Goal: Task Accomplishment & Management: Complete application form

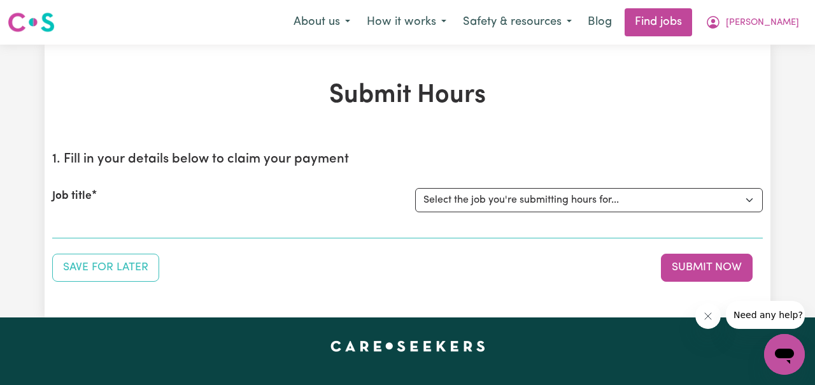
scroll to position [71, 0]
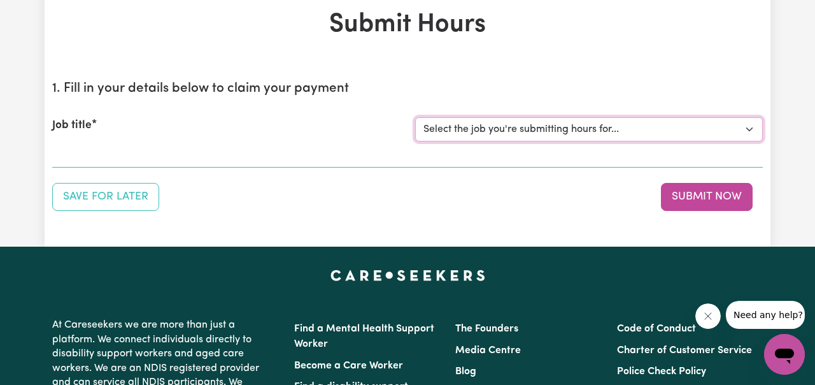
click at [752, 127] on select "Select the job you're submitting hours for... [[PERSON_NAME] ] Support Worker N…" at bounding box center [589, 129] width 348 height 24
select select "11816"
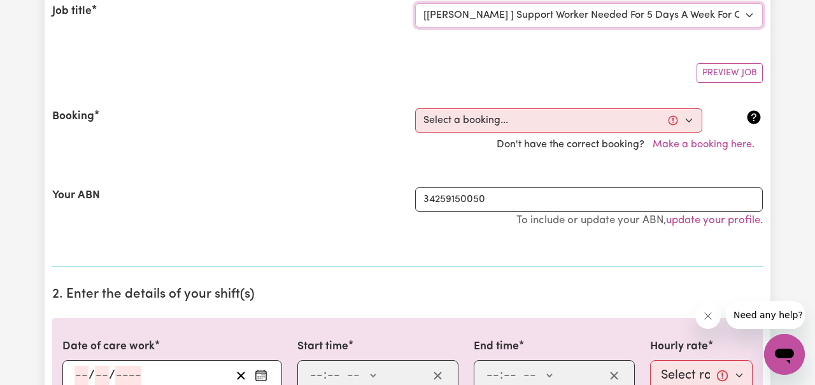
scroll to position [181, 0]
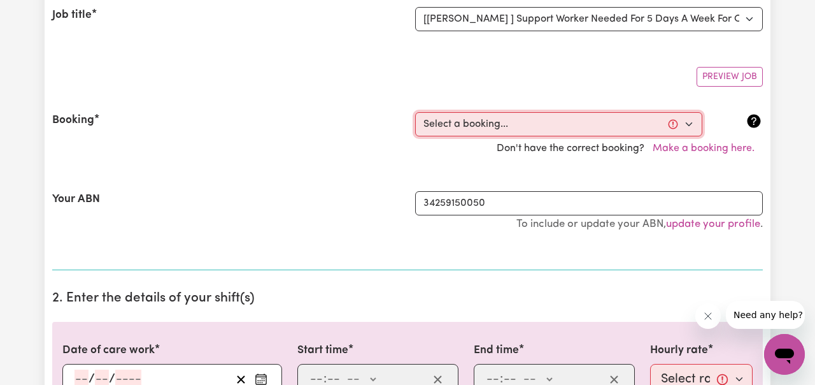
click at [689, 122] on select "Select a booking... [DATE] 06:00pm to 07:00pm (RECURRING) [GEOGRAPHIC_DATA][DAT…" at bounding box center [558, 124] width 287 height 24
select select "353213"
type input "[DATE]"
type input "1"
type input "9"
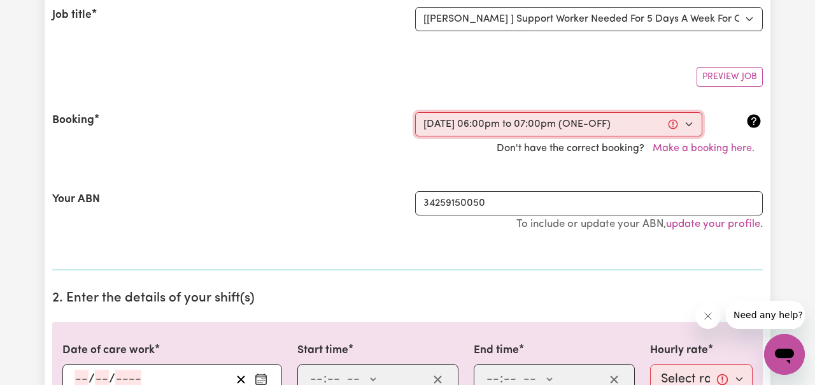
type input "2025"
type input "18:00"
type input "6"
type input "0"
select select "pm"
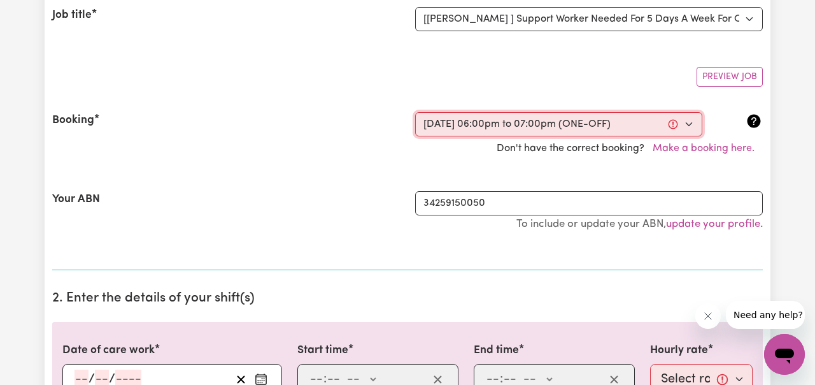
type input "19:00"
type input "7"
type input "0"
select select "pm"
select select "49-Weekday"
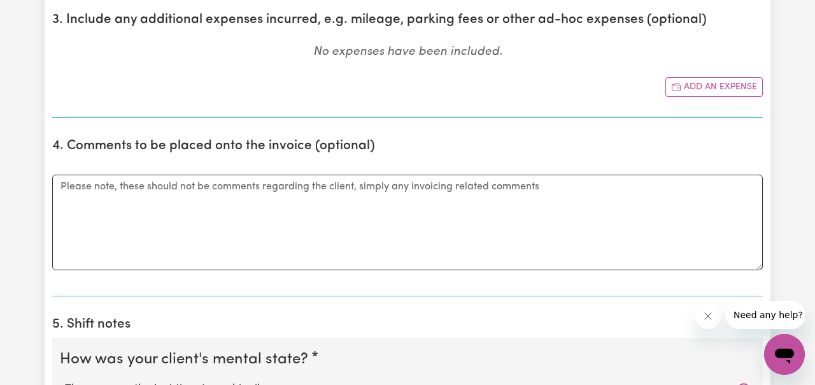
scroll to position [863, 0]
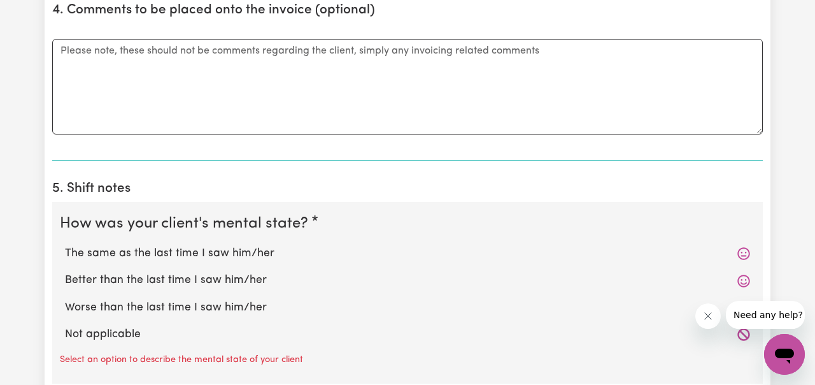
click at [268, 250] on label "The same as the last time I saw him/her" at bounding box center [407, 253] width 685 height 17
click at [65, 245] on input "The same as the last time I saw him/her" at bounding box center [64, 245] width 1 height 1
radio input "true"
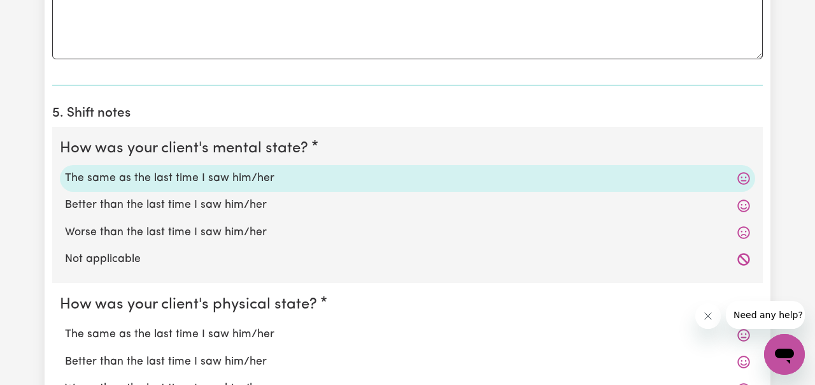
scroll to position [1001, 0]
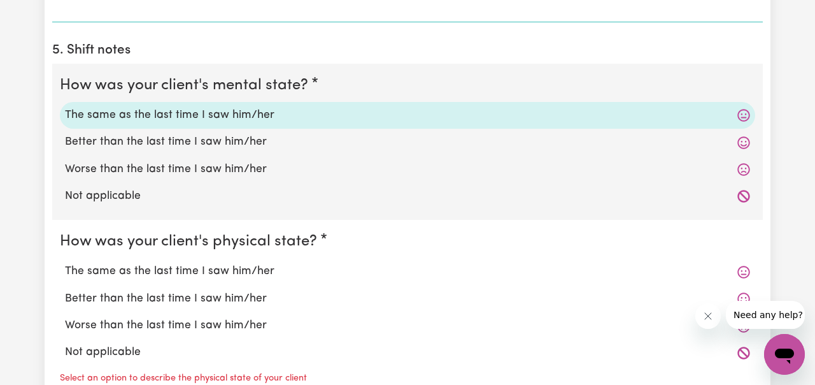
click at [247, 268] on label "The same as the last time I saw him/her" at bounding box center [407, 271] width 685 height 17
click at [65, 263] on input "The same as the last time I saw him/her" at bounding box center [64, 262] width 1 height 1
radio input "true"
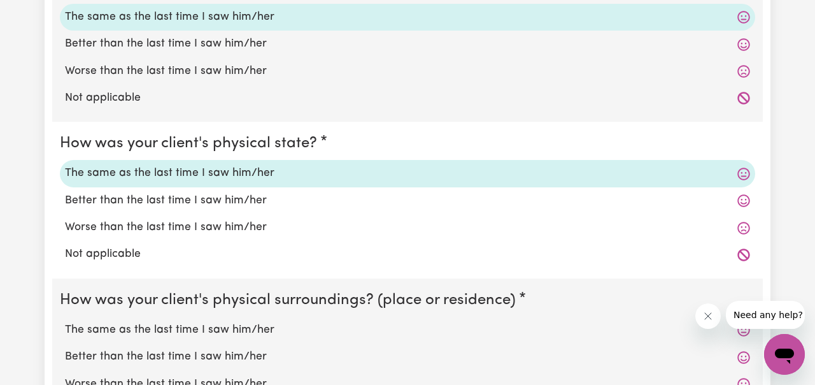
scroll to position [1154, 0]
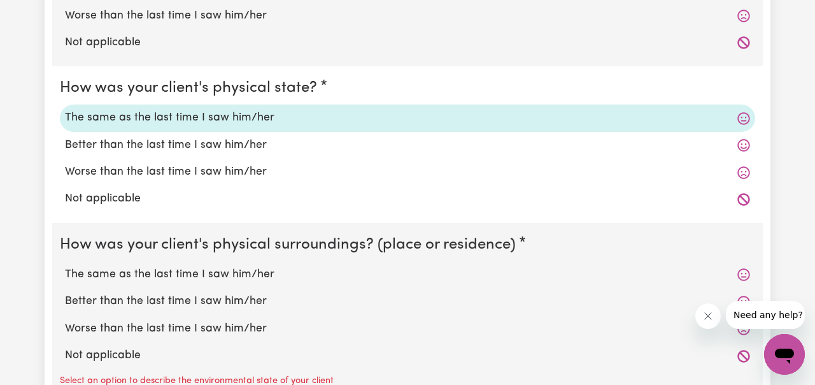
click at [226, 268] on label "The same as the last time I saw him/her" at bounding box center [407, 274] width 685 height 17
click at [65, 266] on input "The same as the last time I saw him/her" at bounding box center [64, 266] width 1 height 1
radio input "true"
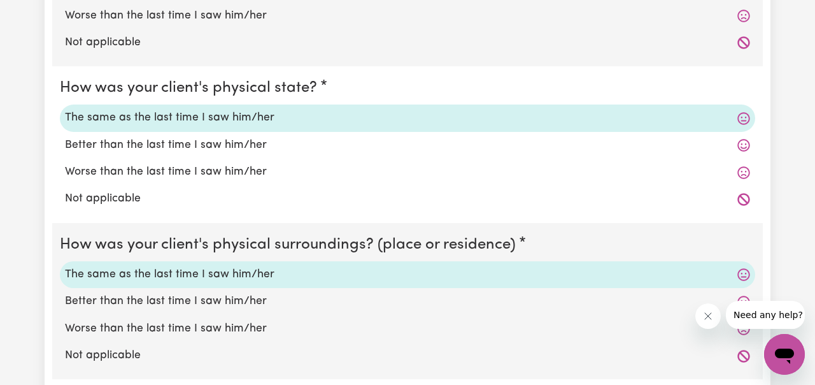
scroll to position [1363, 0]
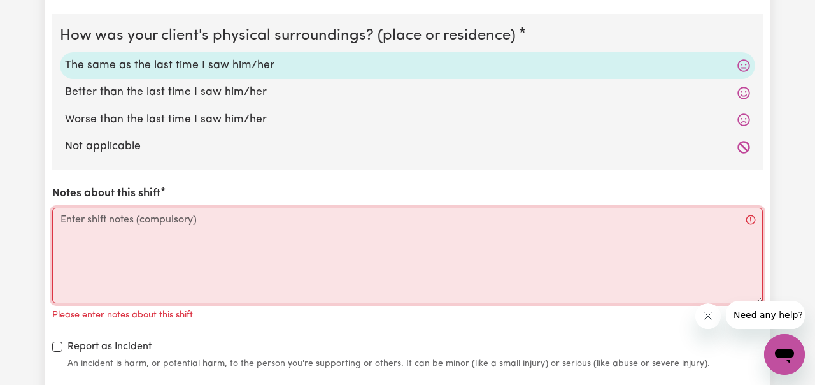
click at [243, 233] on textarea "Notes about this shift" at bounding box center [407, 256] width 711 height 96
paste textarea "Answer the following questions regarding safe operational practices using essen…"
type textarea "Answer the following questions regarding safe operational practices using essen…"
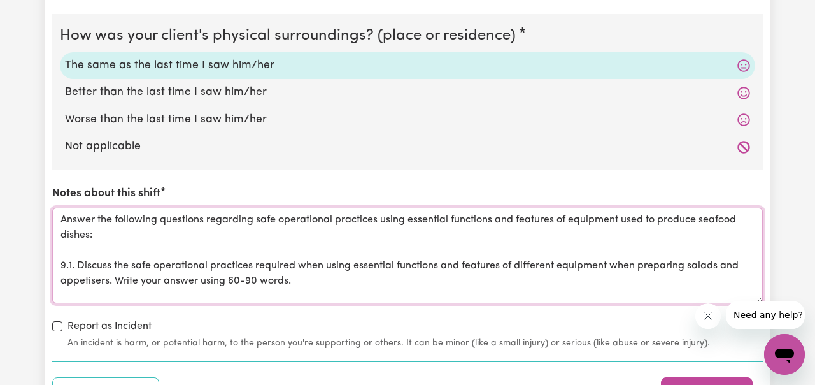
scroll to position [14, 0]
click at [206, 216] on textarea "Answer the following questions regarding safe operational practices using essen…" at bounding box center [407, 256] width 711 height 96
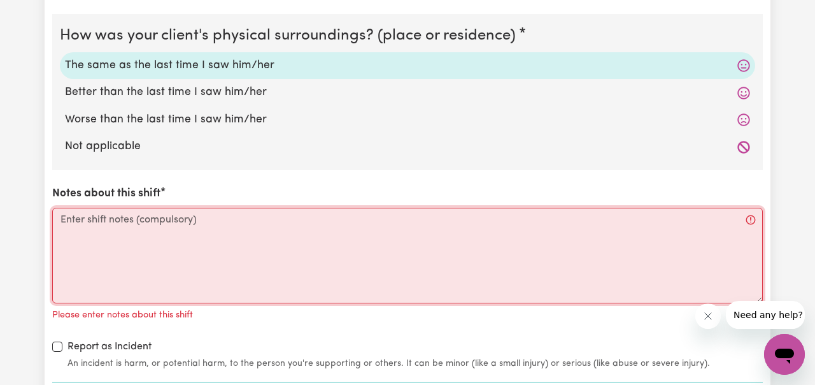
scroll to position [0, 0]
click at [331, 224] on textarea "Notes about this shift" at bounding box center [407, 256] width 711 height 96
paste textarea "During the visit, [PERSON_NAME] consumed his meals without difficulty and demon…"
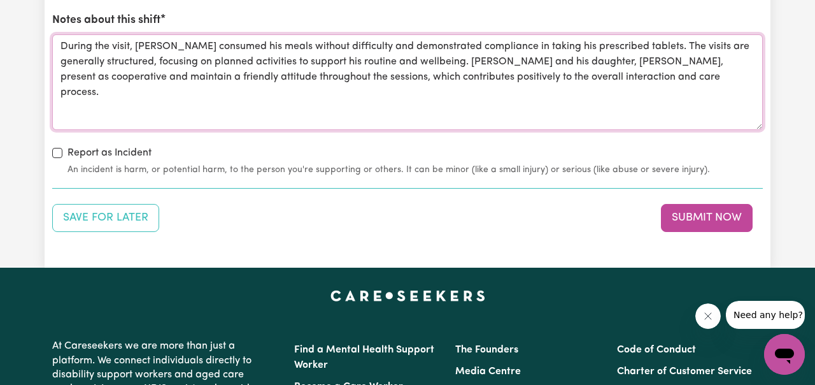
scroll to position [1542, 0]
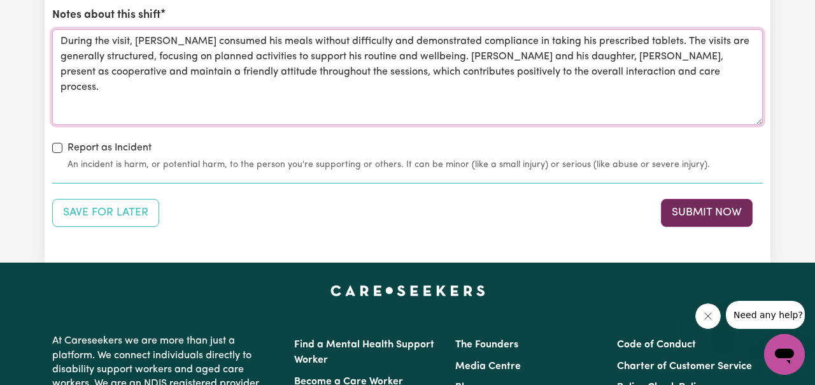
type textarea "During the visit, [PERSON_NAME] consumed his meals without difficulty and demon…"
click at [705, 213] on button "Submit Now" at bounding box center [707, 213] width 92 height 28
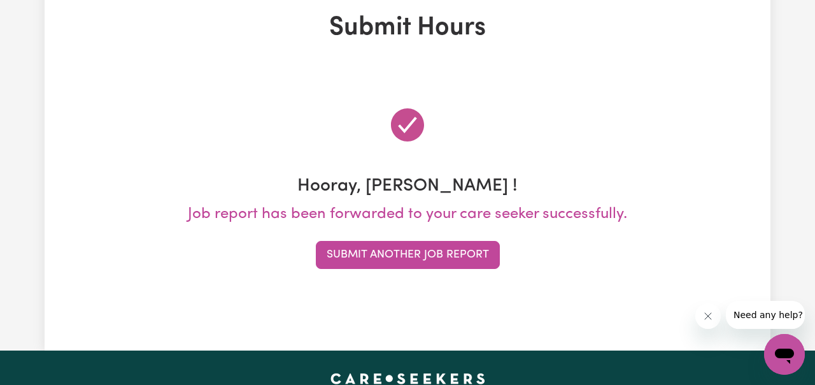
scroll to position [0, 0]
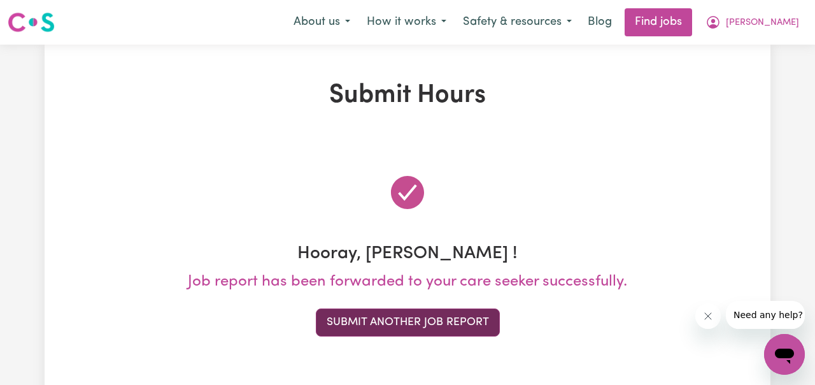
click at [435, 317] on button "Submit Another Job Report" at bounding box center [408, 322] width 184 height 28
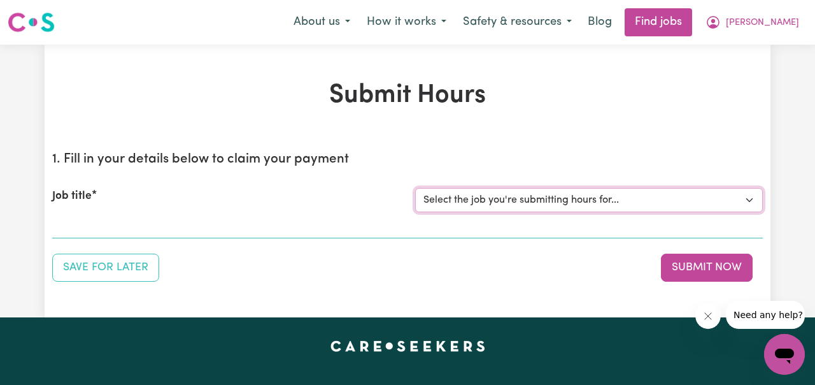
click at [751, 200] on select "Select the job you're submitting hours for... [[PERSON_NAME] ] Support Worker N…" at bounding box center [589, 200] width 348 height 24
select select "11816"
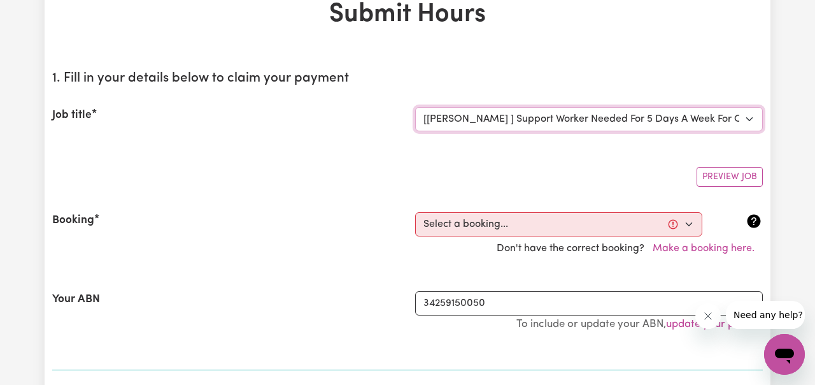
scroll to position [182, 0]
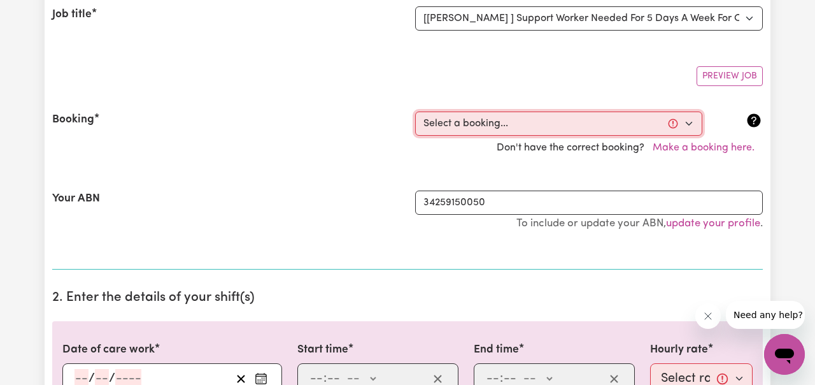
click at [694, 123] on select "Select a booking... [DATE] 06:00pm to 07:00pm (RECURRING) [GEOGRAPHIC_DATA][DAT…" at bounding box center [558, 123] width 287 height 24
select select "338142"
type input "[DATE]"
type input "2"
type input "9"
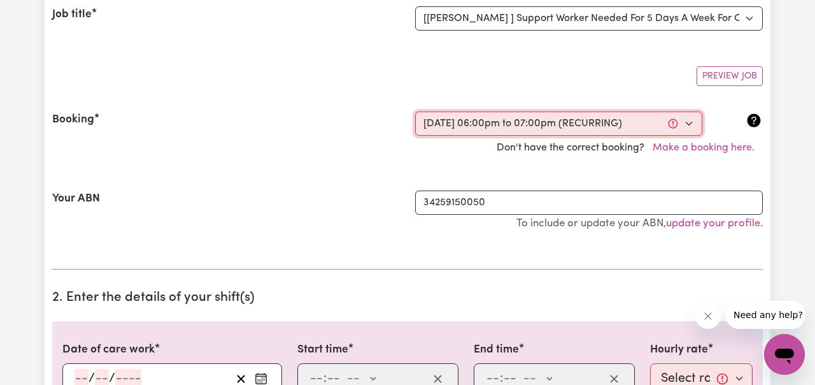
type input "2025"
type input "18:00"
type input "6"
type input "0"
select select "pm"
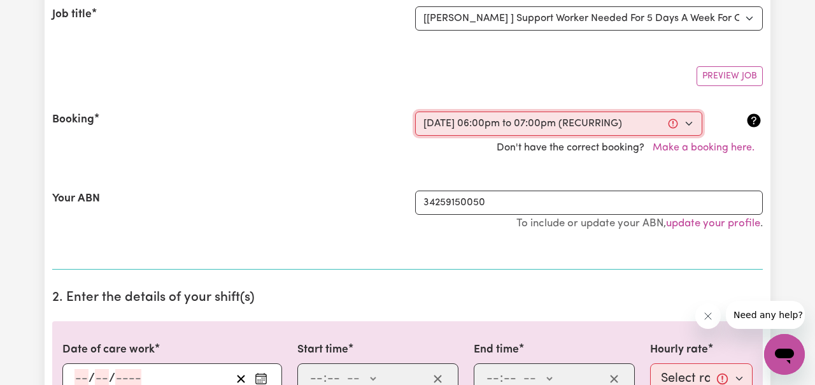
type input "19:00"
type input "7"
type input "0"
select select "pm"
select select "49-Weekday"
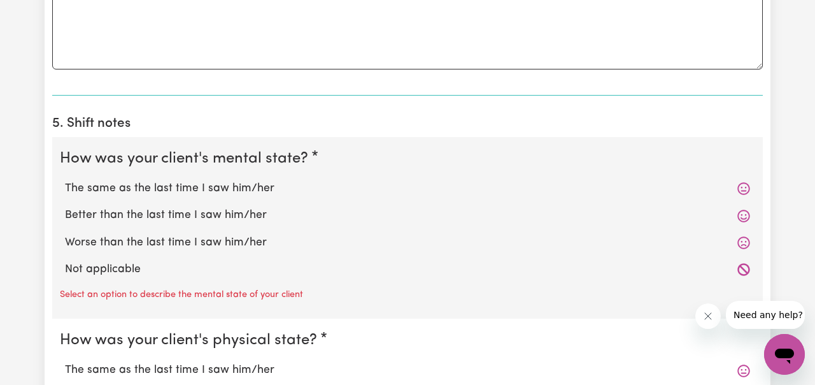
scroll to position [939, 0]
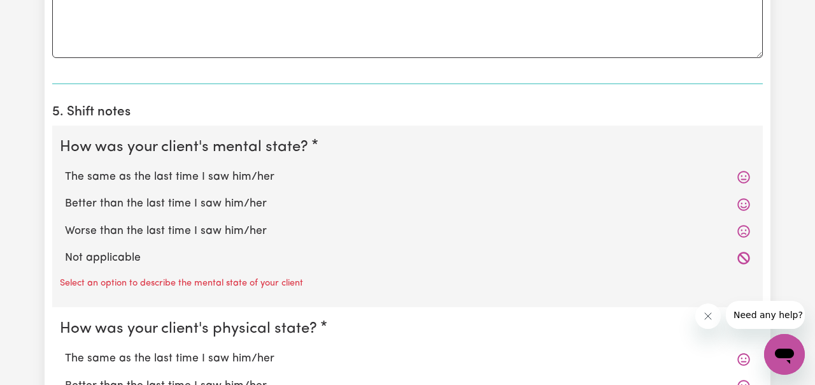
click at [245, 171] on label "The same as the last time I saw him/her" at bounding box center [407, 177] width 685 height 17
click at [65, 169] on input "The same as the last time I saw him/her" at bounding box center [64, 168] width 1 height 1
radio input "true"
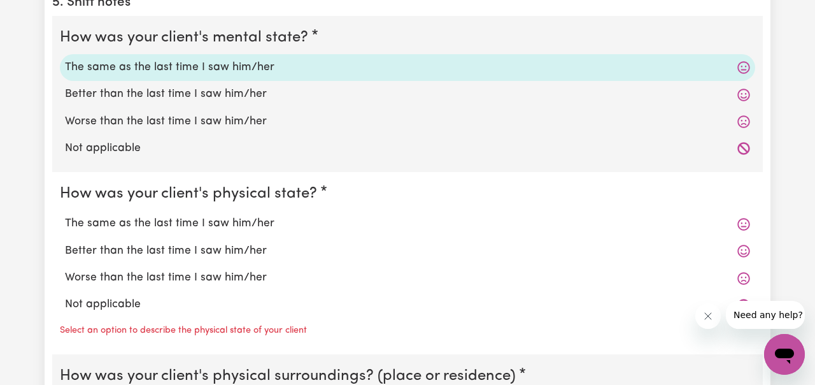
scroll to position [1049, 0]
click at [251, 224] on label "The same as the last time I saw him/her" at bounding box center [407, 223] width 685 height 17
click at [65, 215] on input "The same as the last time I saw him/her" at bounding box center [64, 214] width 1 height 1
radio input "true"
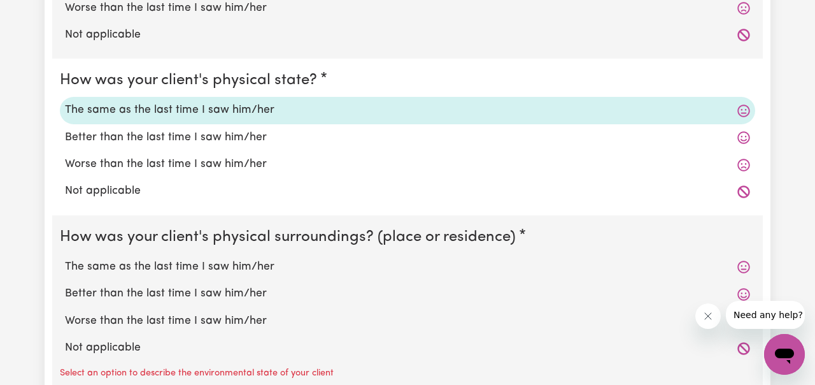
scroll to position [1182, 0]
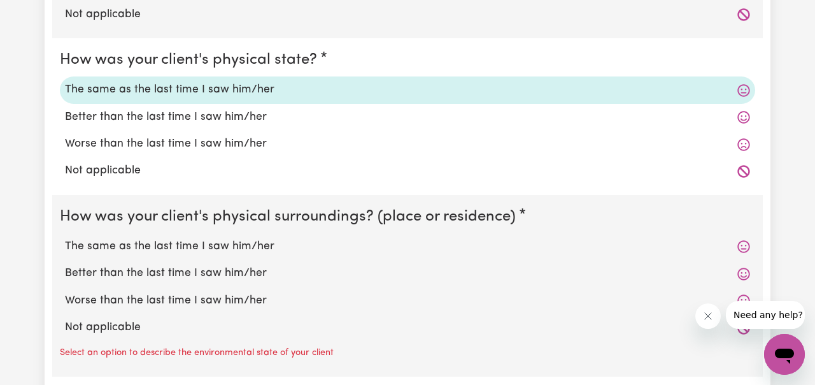
click at [248, 247] on label "The same as the last time I saw him/her" at bounding box center [407, 246] width 685 height 17
click at [65, 238] on input "The same as the last time I saw him/her" at bounding box center [64, 238] width 1 height 1
radio input "true"
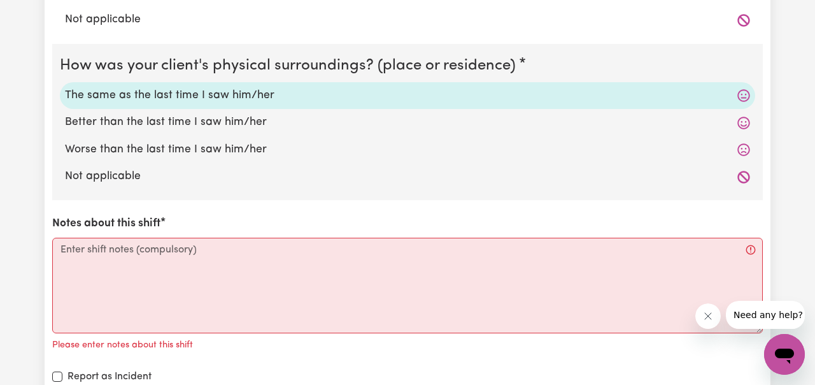
scroll to position [1334, 0]
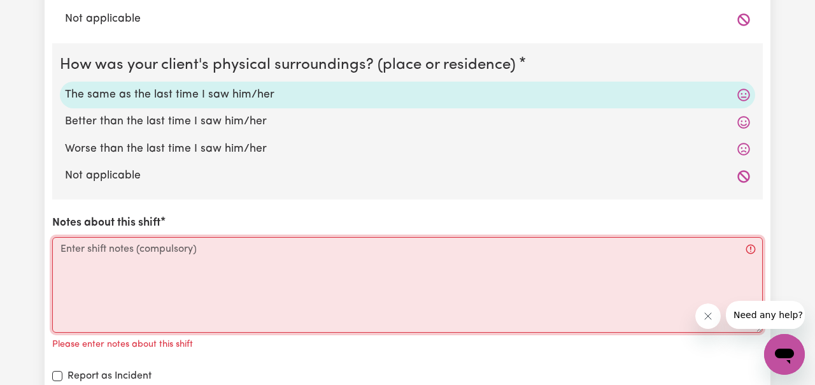
click at [222, 248] on textarea "Notes about this shift" at bounding box center [407, 285] width 711 height 96
paste textarea "During the visit, [PERSON_NAME] consumed his meals without difficulty and demon…"
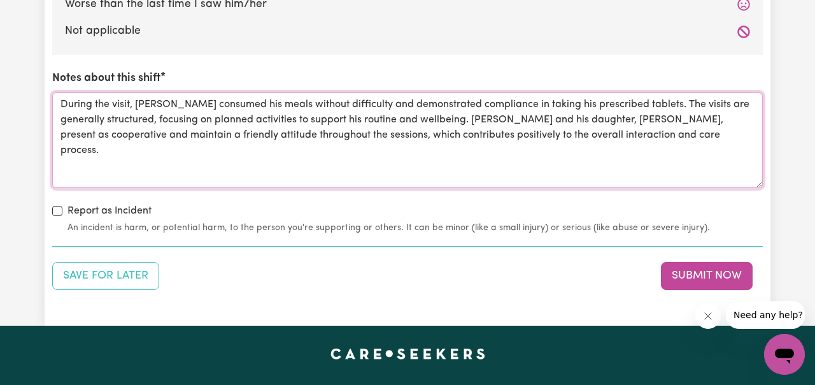
scroll to position [1458, 0]
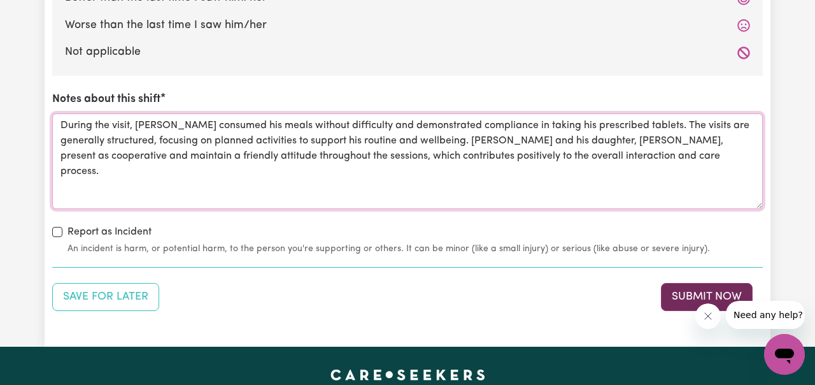
type textarea "During the visit, [PERSON_NAME] consumed his meals without difficulty and demon…"
click at [680, 290] on button "Submit Now" at bounding box center [707, 297] width 92 height 28
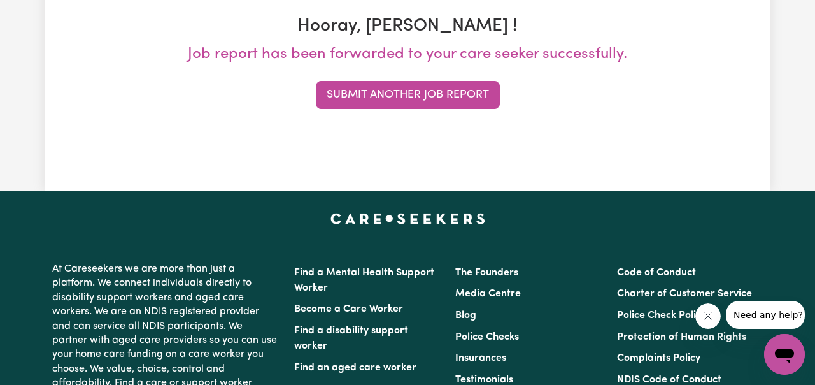
scroll to position [0, 0]
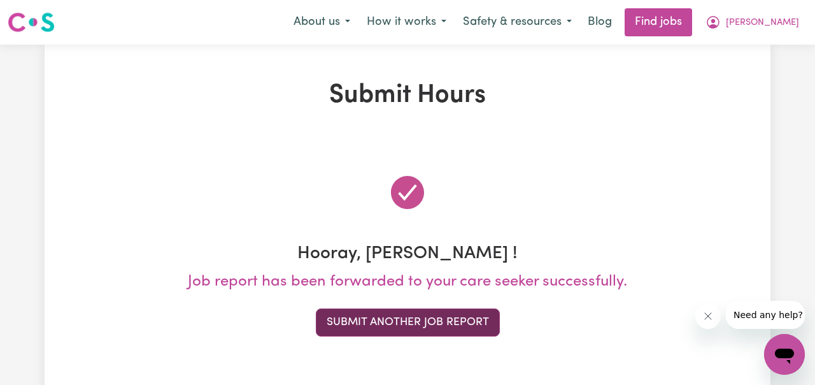
click at [424, 311] on button "Submit Another Job Report" at bounding box center [408, 322] width 184 height 28
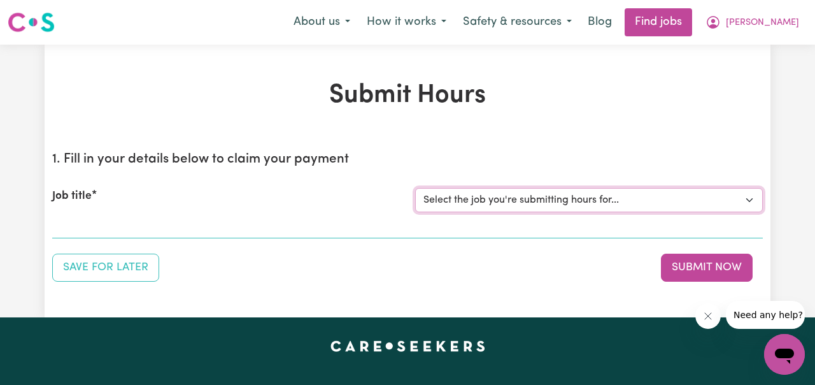
click at [751, 199] on select "Select the job you're submitting hours for... [[PERSON_NAME] ] Support Worker N…" at bounding box center [589, 200] width 348 height 24
select select "11816"
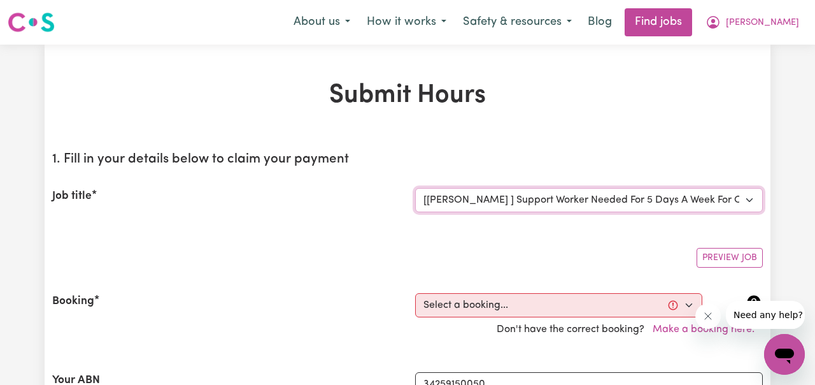
scroll to position [124, 0]
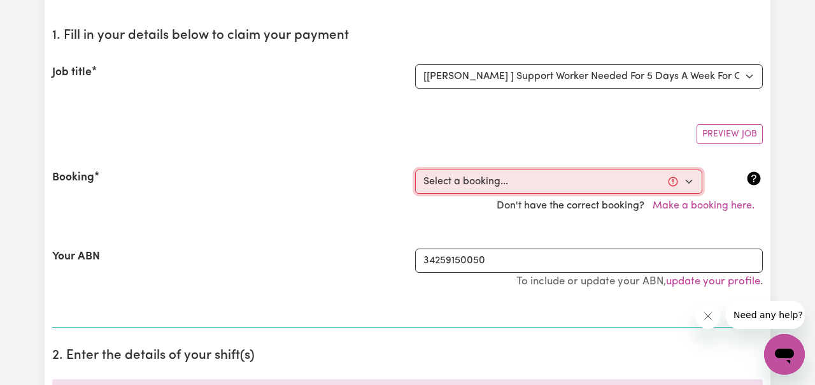
click at [690, 181] on select "Select a booking... [DATE] 06:00pm to 07:00pm (RECURRING) [GEOGRAPHIC_DATA][DAT…" at bounding box center [558, 181] width 287 height 24
select select "350495"
type input "[DATE]"
type input "3"
type input "9"
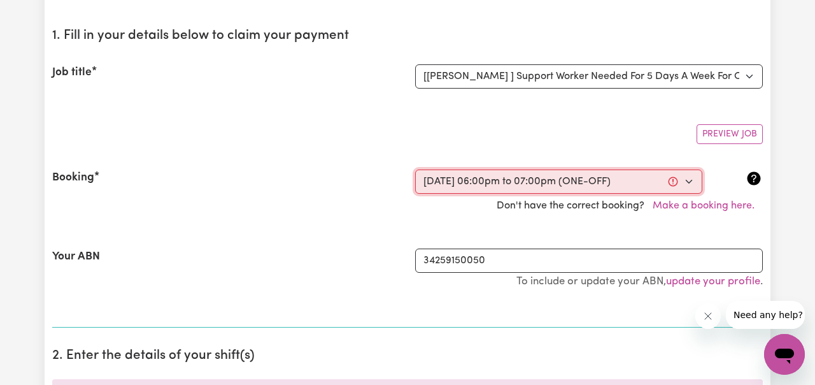
type input "2025"
type input "18:00"
type input "6"
type input "0"
select select "pm"
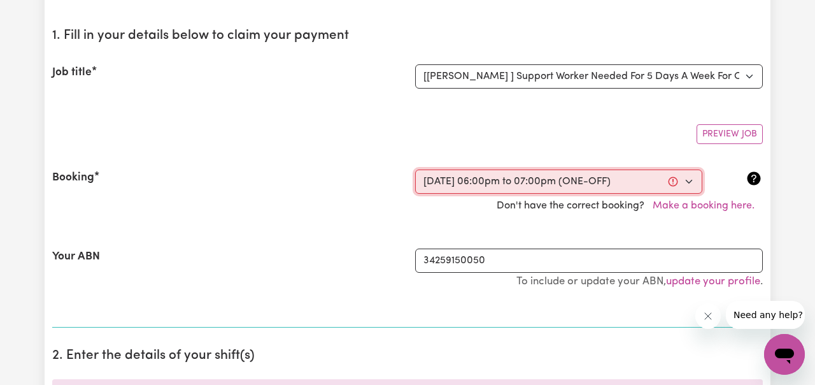
type input "19:00"
type input "7"
type input "0"
select select "pm"
select select "49-Weekday"
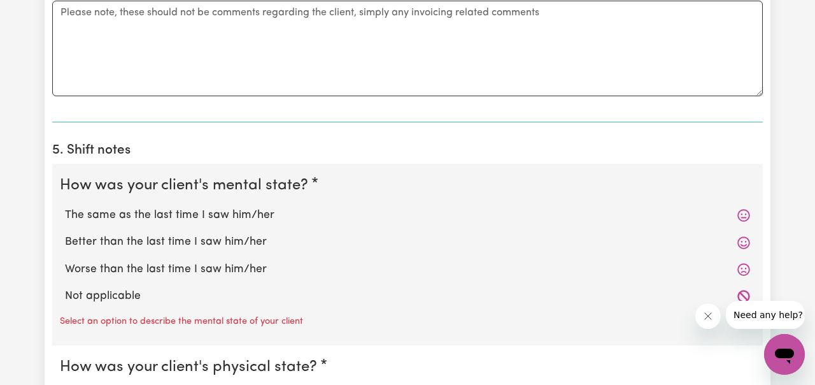
scroll to position [904, 0]
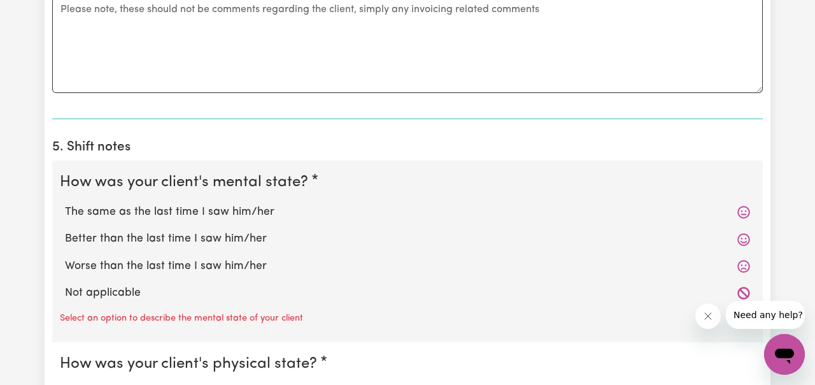
click at [250, 212] on label "The same as the last time I saw him/her" at bounding box center [407, 212] width 685 height 17
click at [65, 204] on input "The same as the last time I saw him/her" at bounding box center [64, 203] width 1 height 1
radio input "true"
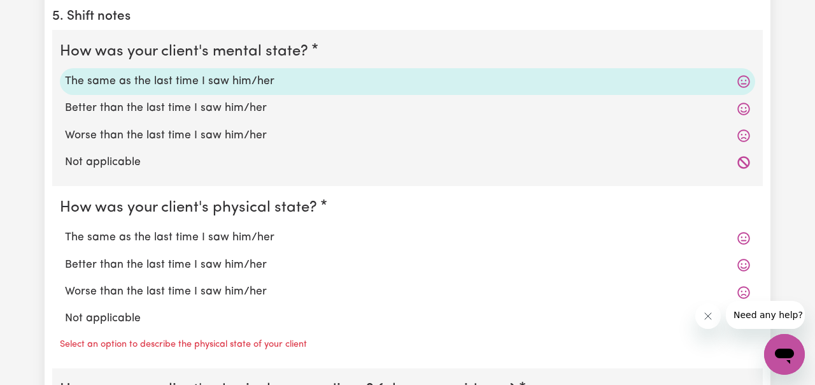
scroll to position [1036, 0]
click at [234, 237] on label "The same as the last time I saw him/her" at bounding box center [407, 236] width 685 height 17
click at [65, 228] on input "The same as the last time I saw him/her" at bounding box center [64, 227] width 1 height 1
radio input "true"
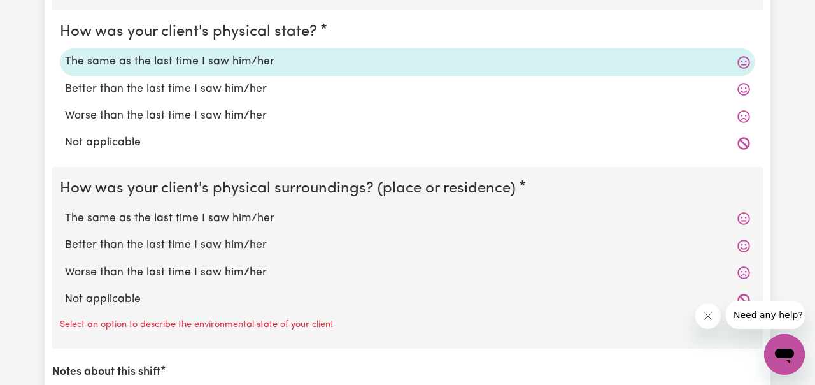
scroll to position [1212, 0]
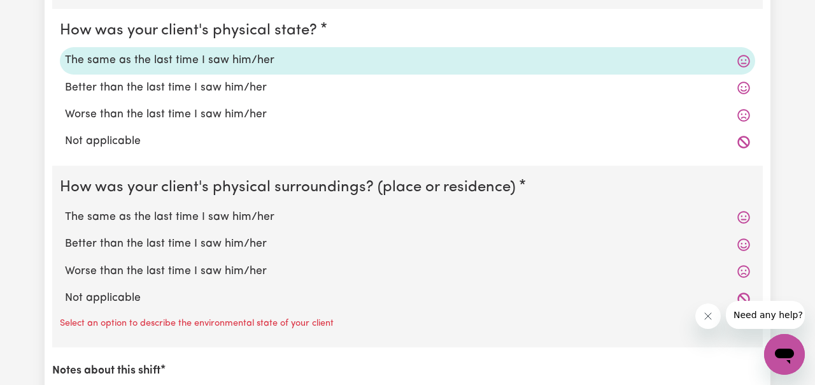
click at [231, 213] on label "The same as the last time I saw him/her" at bounding box center [407, 217] width 685 height 17
click at [65, 209] on input "The same as the last time I saw him/her" at bounding box center [64, 208] width 1 height 1
radio input "true"
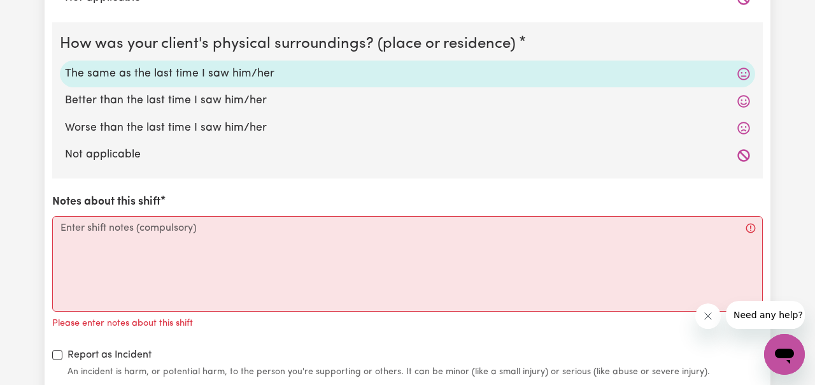
scroll to position [1362, 0]
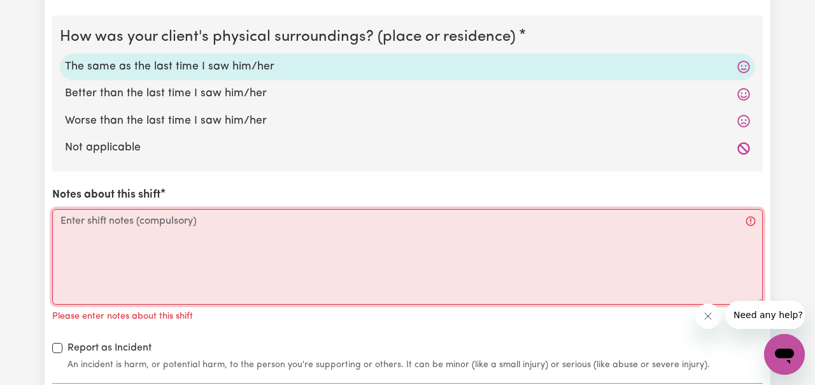
click at [193, 223] on textarea "Notes about this shift" at bounding box center [407, 257] width 711 height 96
paste textarea "During the visit, [PERSON_NAME] consumed his meals without difficulty and demon…"
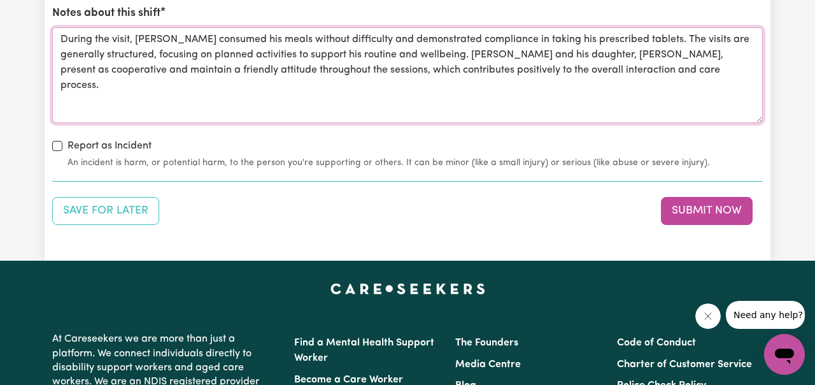
scroll to position [1547, 0]
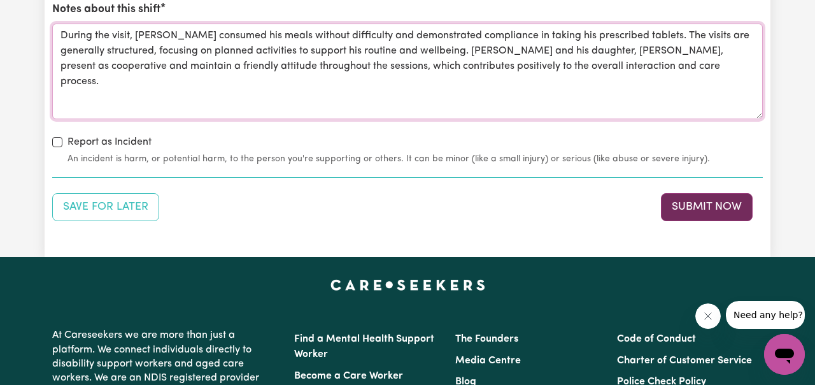
type textarea "During the visit, [PERSON_NAME] consumed his meals without difficulty and demon…"
click at [699, 207] on button "Submit Now" at bounding box center [707, 207] width 92 height 28
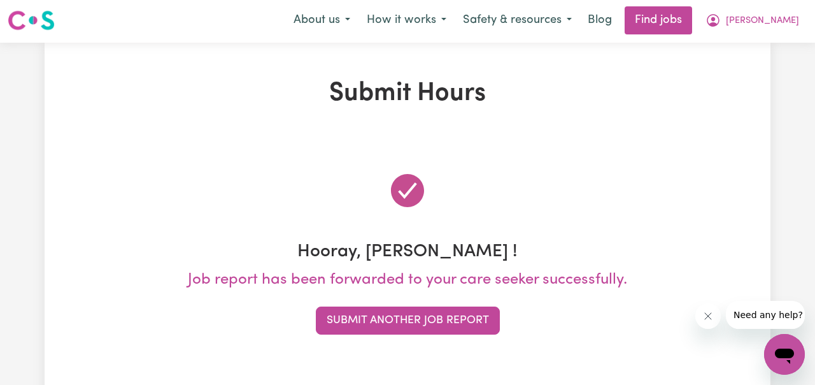
scroll to position [0, 0]
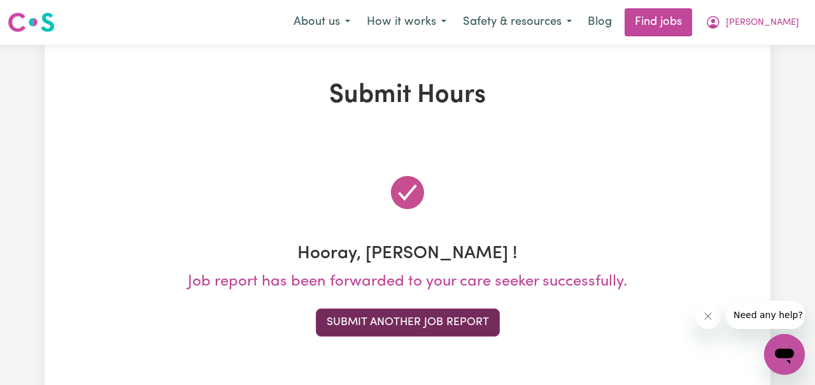
click at [439, 325] on button "Submit Another Job Report" at bounding box center [408, 322] width 184 height 28
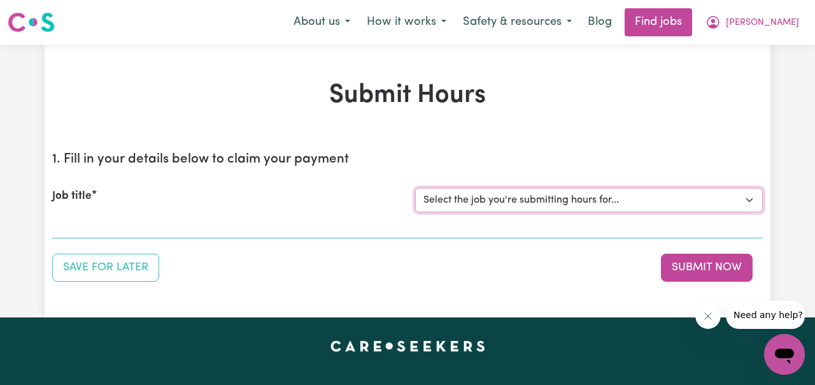
click at [749, 201] on select "Select the job you're submitting hours for... [[PERSON_NAME] ] Support Worker N…" at bounding box center [589, 200] width 348 height 24
select select "11816"
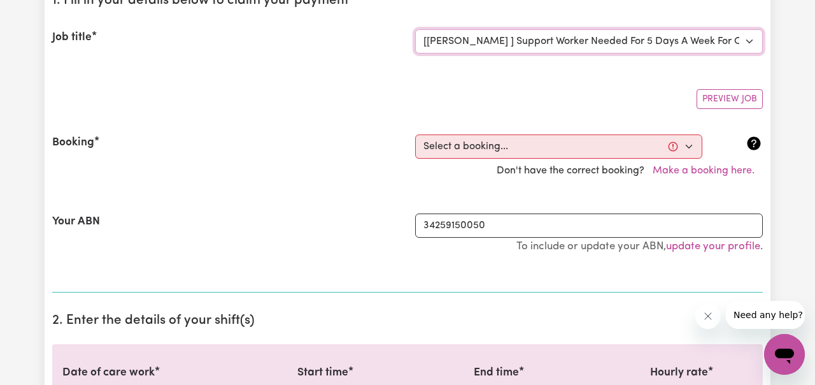
scroll to position [161, 0]
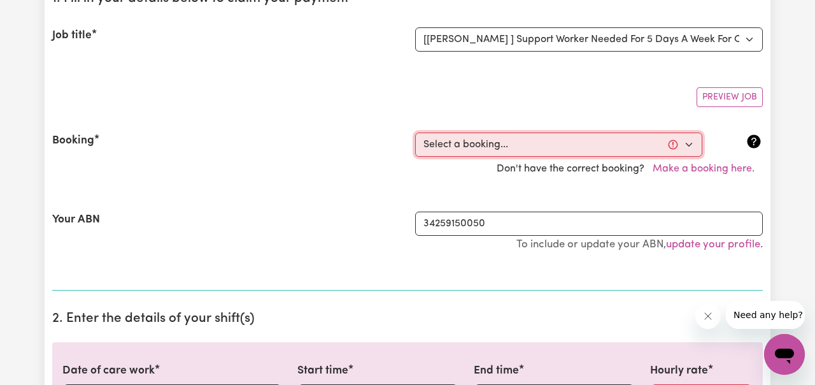
click at [687, 146] on select "Select a booking... [DATE] 06:00pm to 07:00pm (RECURRING) [GEOGRAPHIC_DATA][DAT…" at bounding box center [558, 145] width 287 height 24
select select "353203"
type input "[DATE]"
type input "5"
type input "9"
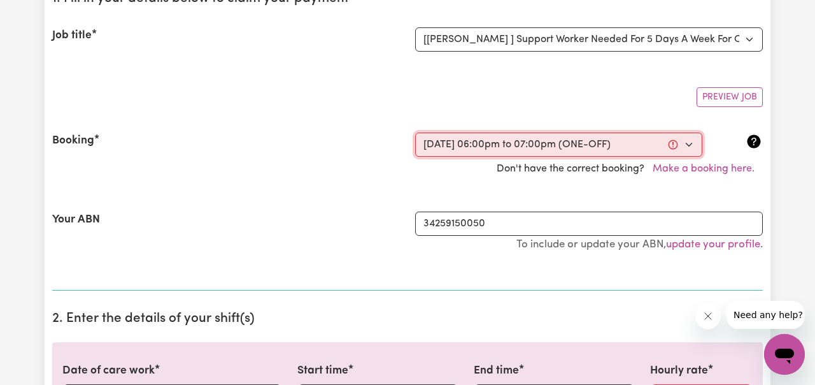
type input "2025"
type input "18:00"
type input "6"
type input "0"
select select "pm"
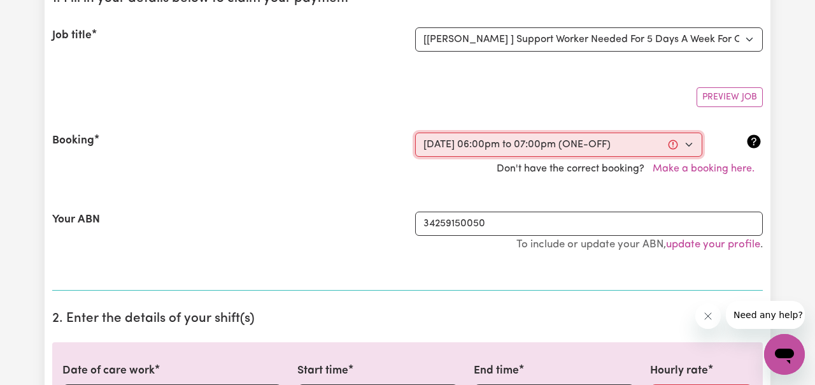
type input "19:00"
type input "7"
type input "0"
select select "pm"
select select "49-Weekday"
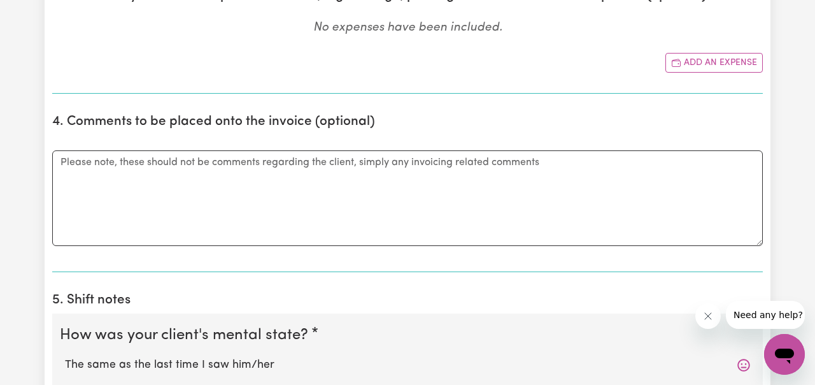
scroll to position [845, 0]
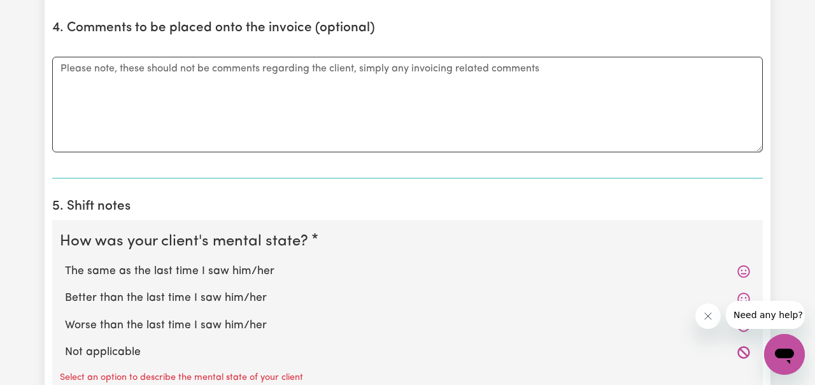
click at [250, 270] on label "The same as the last time I saw him/her" at bounding box center [407, 271] width 685 height 17
click at [65, 263] on input "The same as the last time I saw him/her" at bounding box center [64, 262] width 1 height 1
radio input "true"
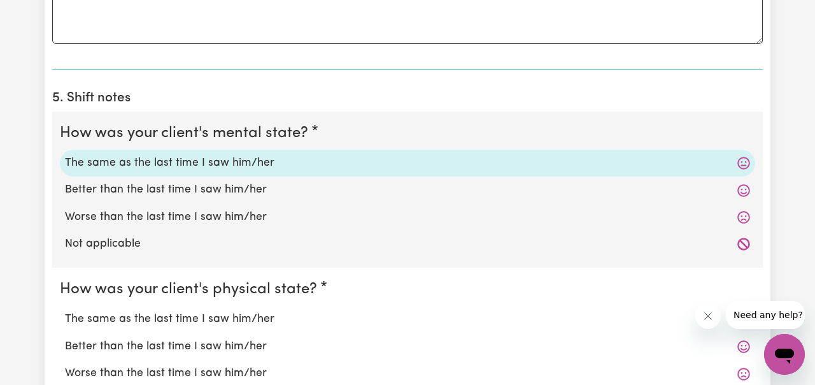
scroll to position [954, 0]
click at [224, 320] on label "The same as the last time I saw him/her" at bounding box center [407, 318] width 685 height 17
click at [65, 310] on input "The same as the last time I saw him/her" at bounding box center [64, 310] width 1 height 1
radio input "true"
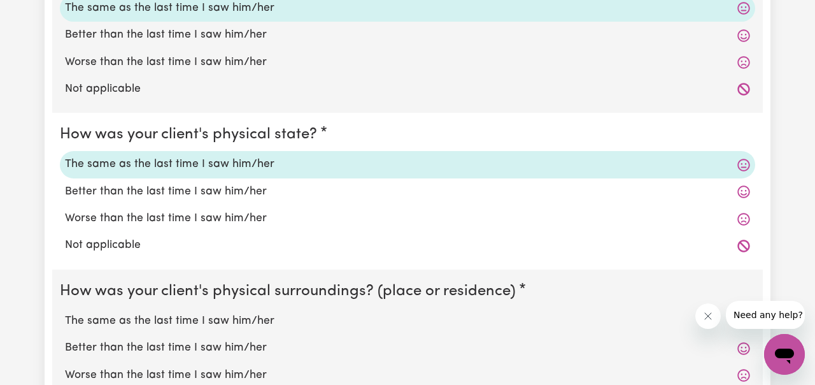
scroll to position [1109, 0]
click at [224, 318] on label "The same as the last time I saw him/her" at bounding box center [407, 320] width 685 height 17
click at [65, 312] on input "The same as the last time I saw him/her" at bounding box center [64, 311] width 1 height 1
radio input "true"
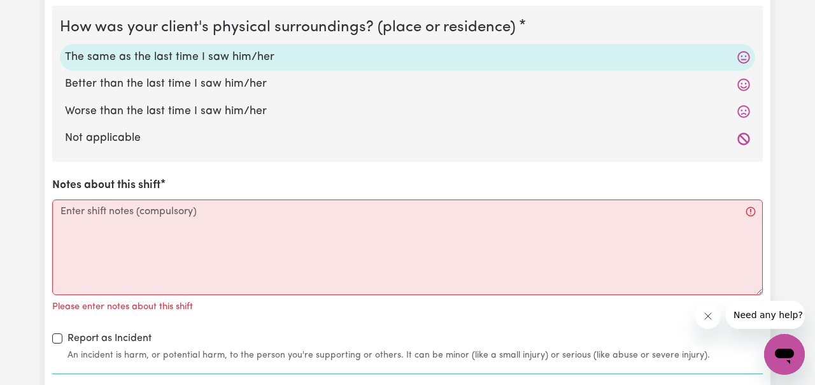
scroll to position [1412, 0]
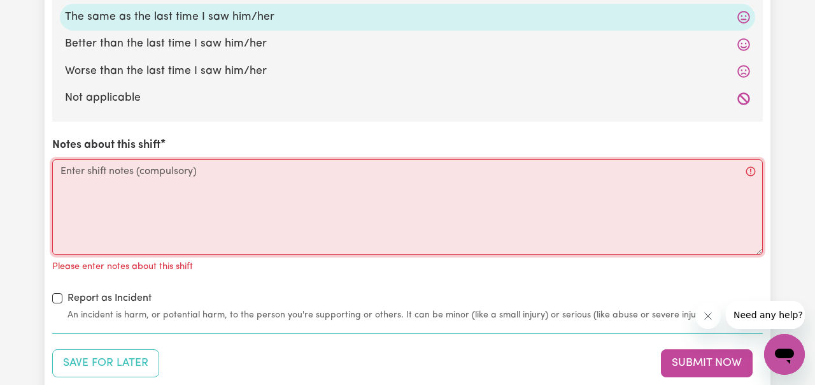
click at [189, 171] on textarea "Notes about this shift" at bounding box center [407, 207] width 711 height 96
paste textarea "During the visit, [PERSON_NAME] consumed his meals without difficulty and demon…"
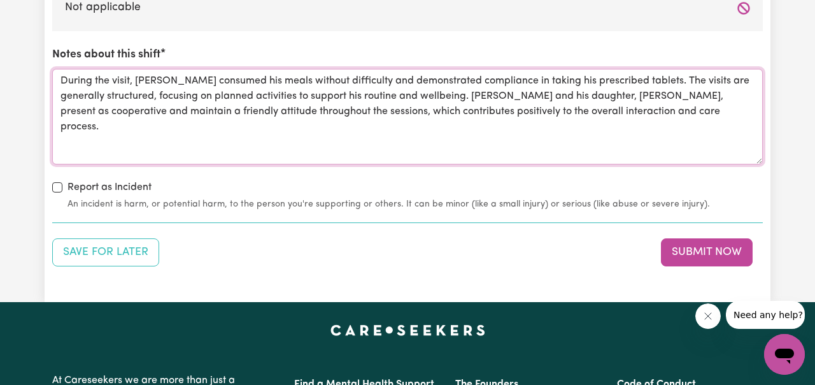
scroll to position [1503, 0]
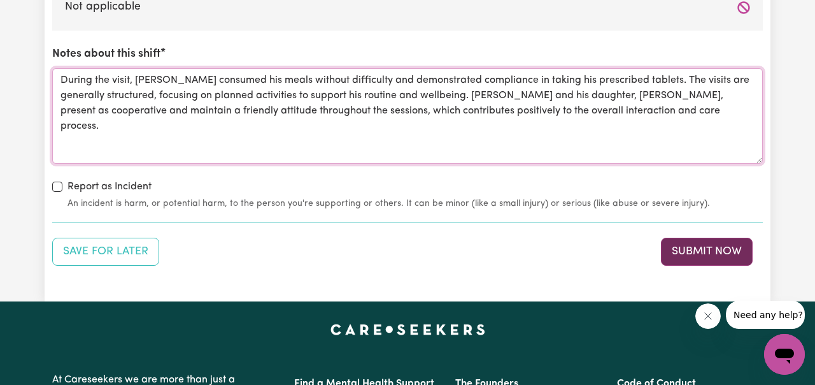
type textarea "During the visit, [PERSON_NAME] consumed his meals without difficulty and demon…"
click at [715, 254] on button "Submit Now" at bounding box center [707, 252] width 92 height 28
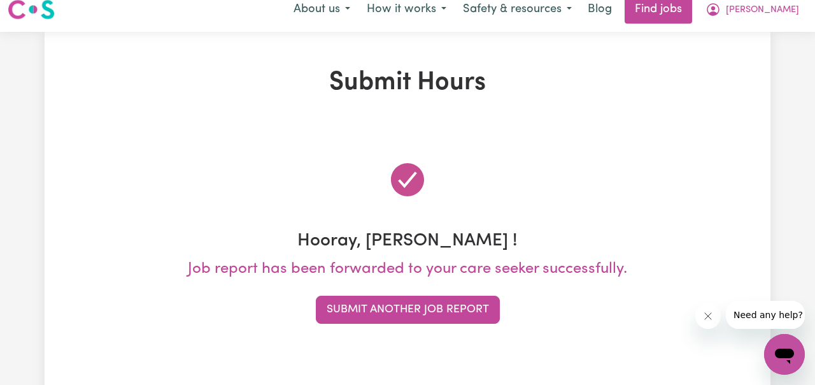
scroll to position [0, 0]
